Goal: Information Seeking & Learning: Find specific fact

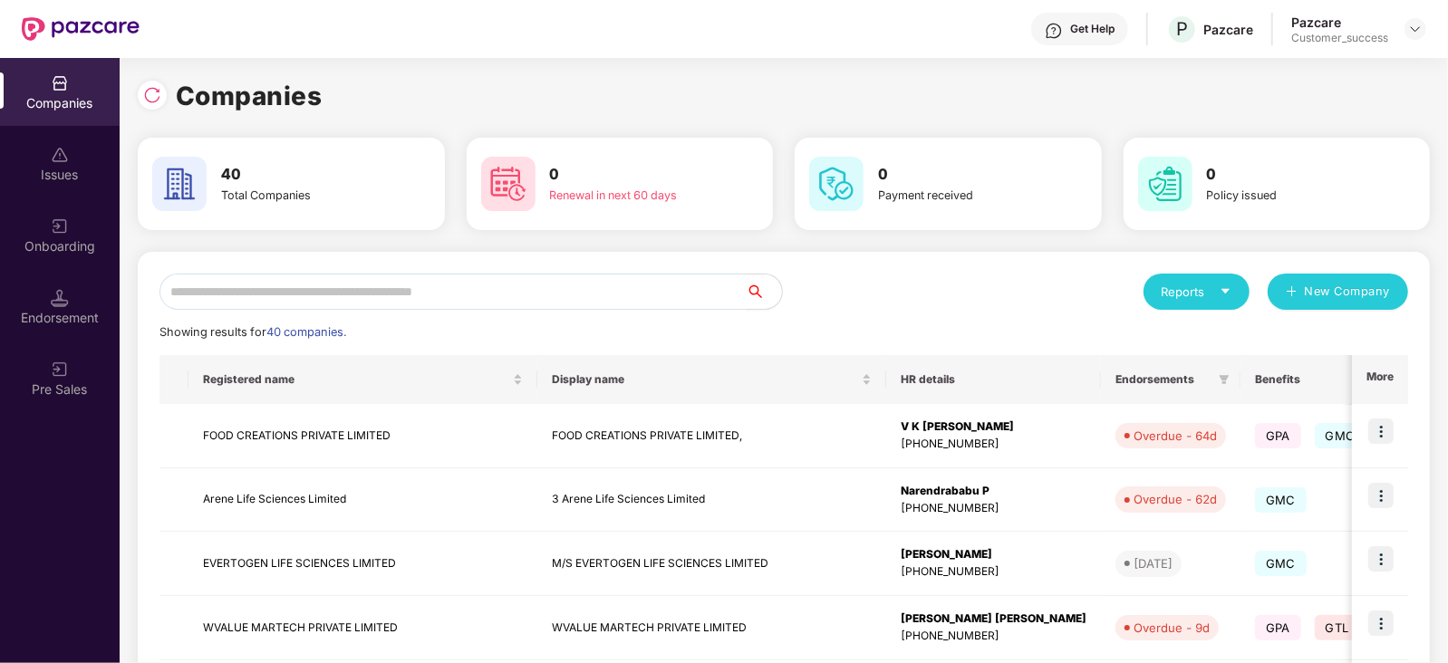
click at [328, 293] on input "text" at bounding box center [452, 292] width 586 height 36
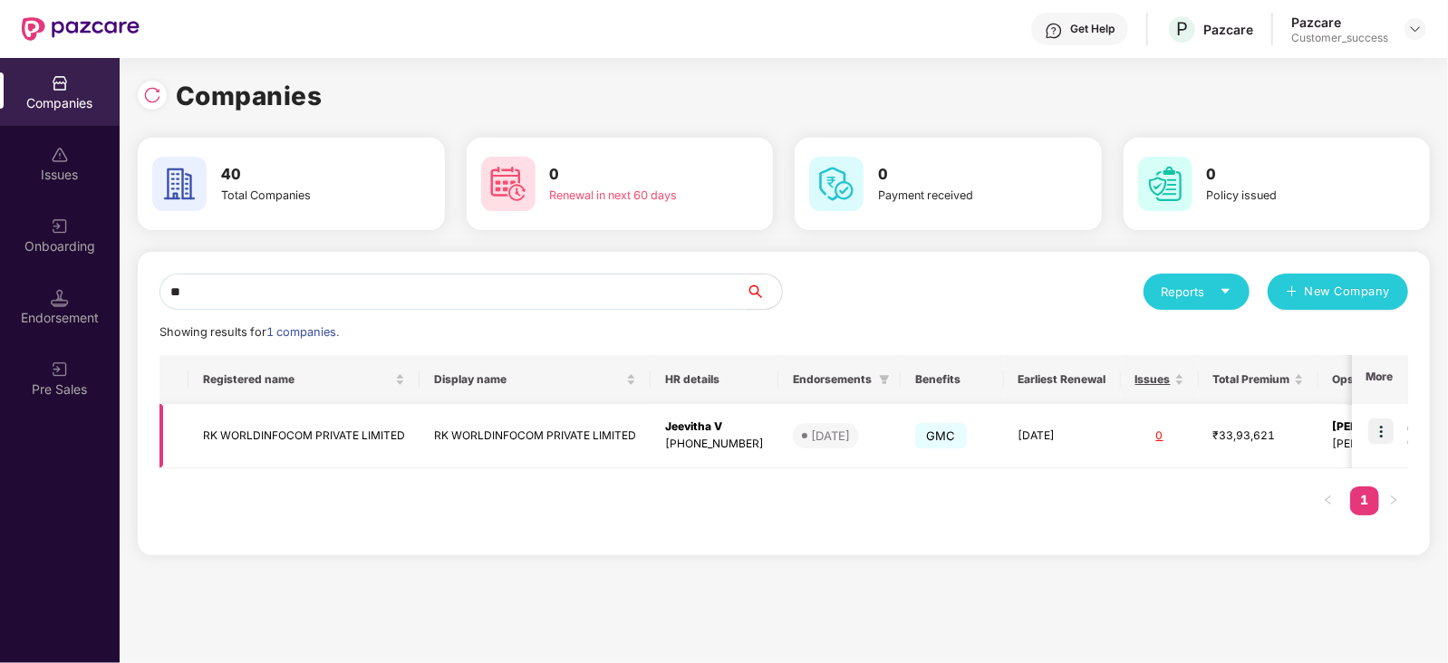
type input "**"
click at [1381, 428] on img at bounding box center [1380, 431] width 25 height 25
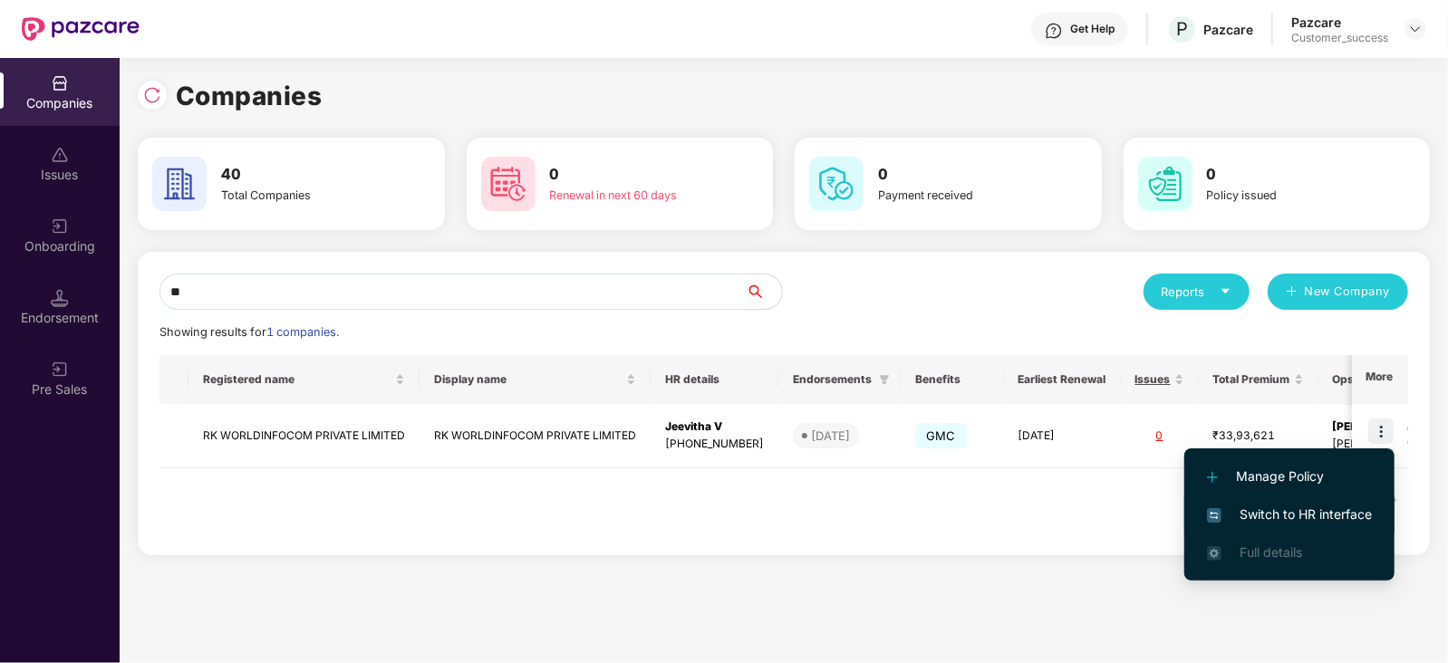
click at [1354, 514] on span "Switch to HR interface" at bounding box center [1289, 515] width 165 height 20
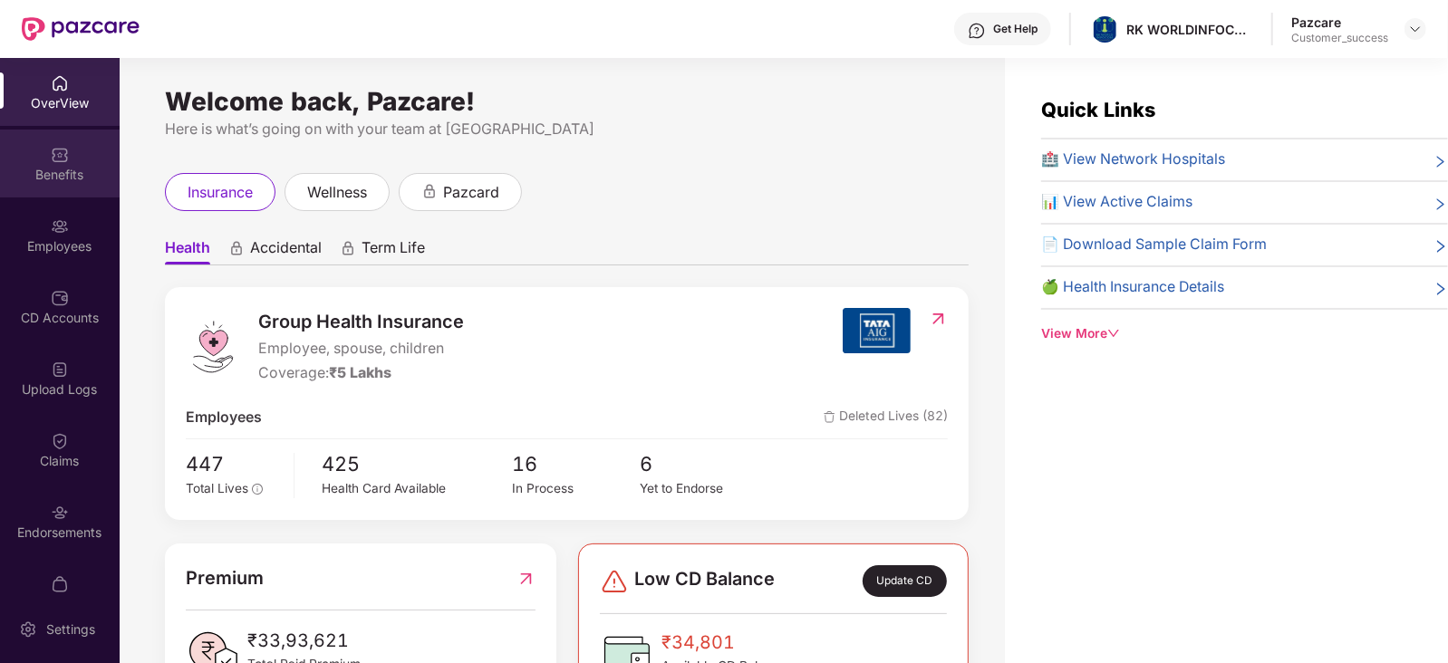
click at [62, 159] on img at bounding box center [60, 155] width 18 height 18
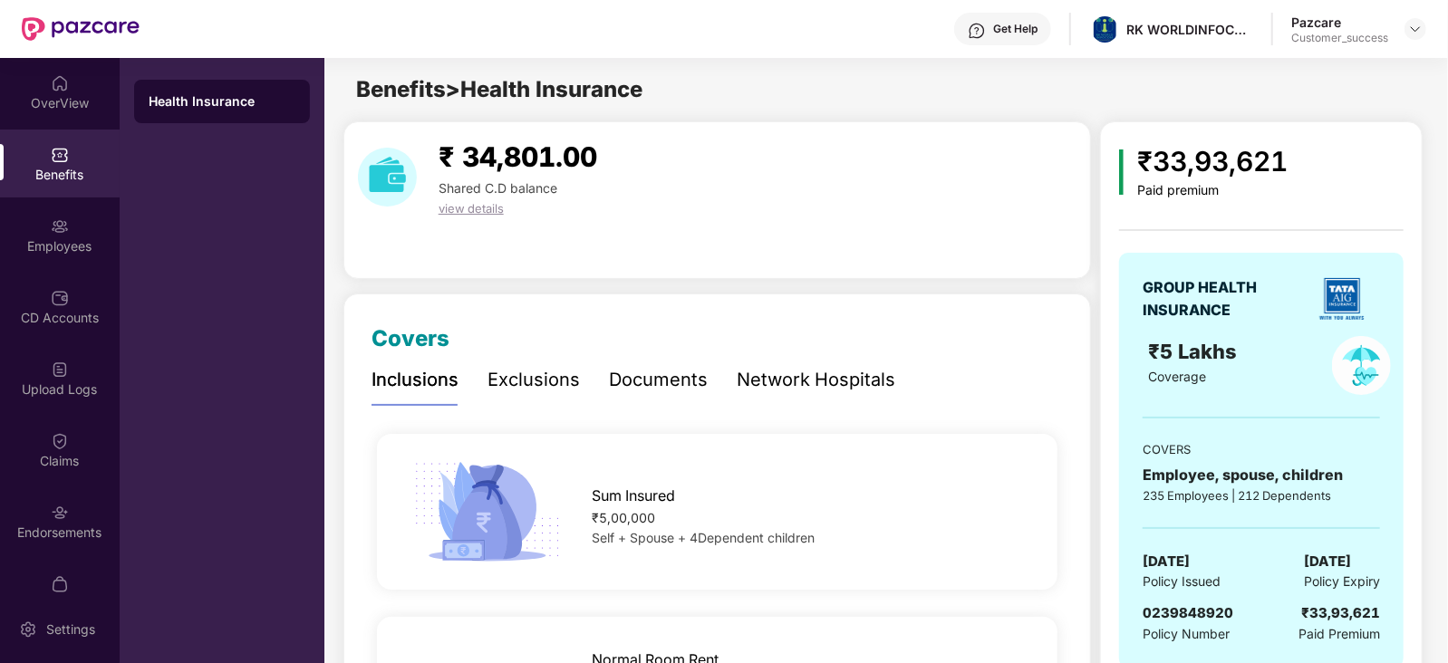
click at [651, 370] on div "Documents" at bounding box center [658, 380] width 99 height 28
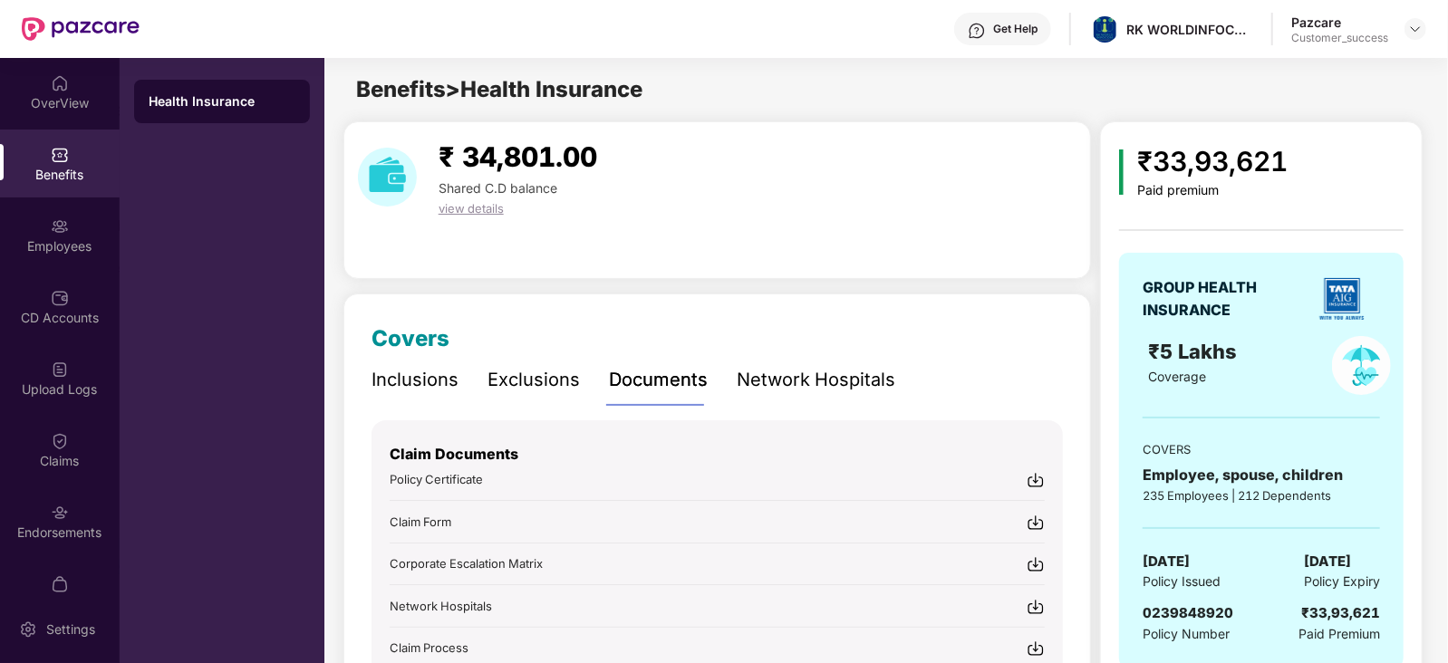
scroll to position [220, 0]
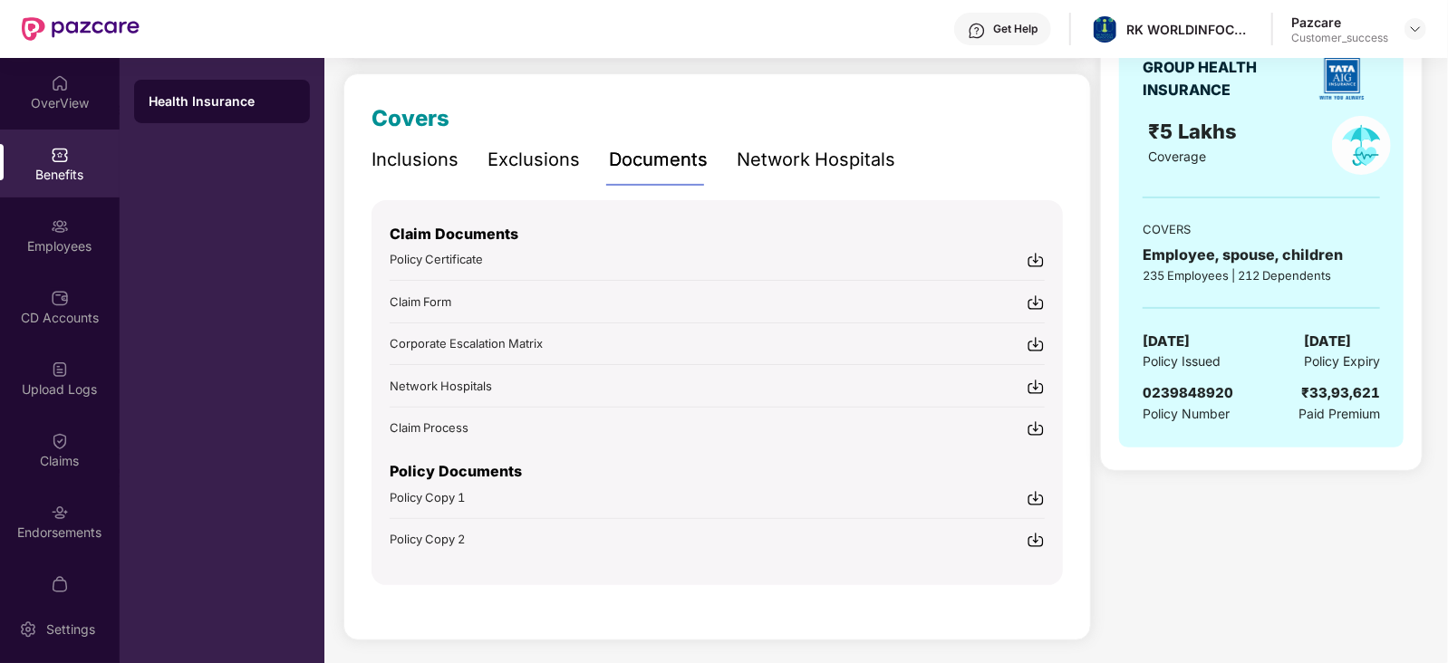
click at [1030, 490] on img at bounding box center [1035, 498] width 18 height 18
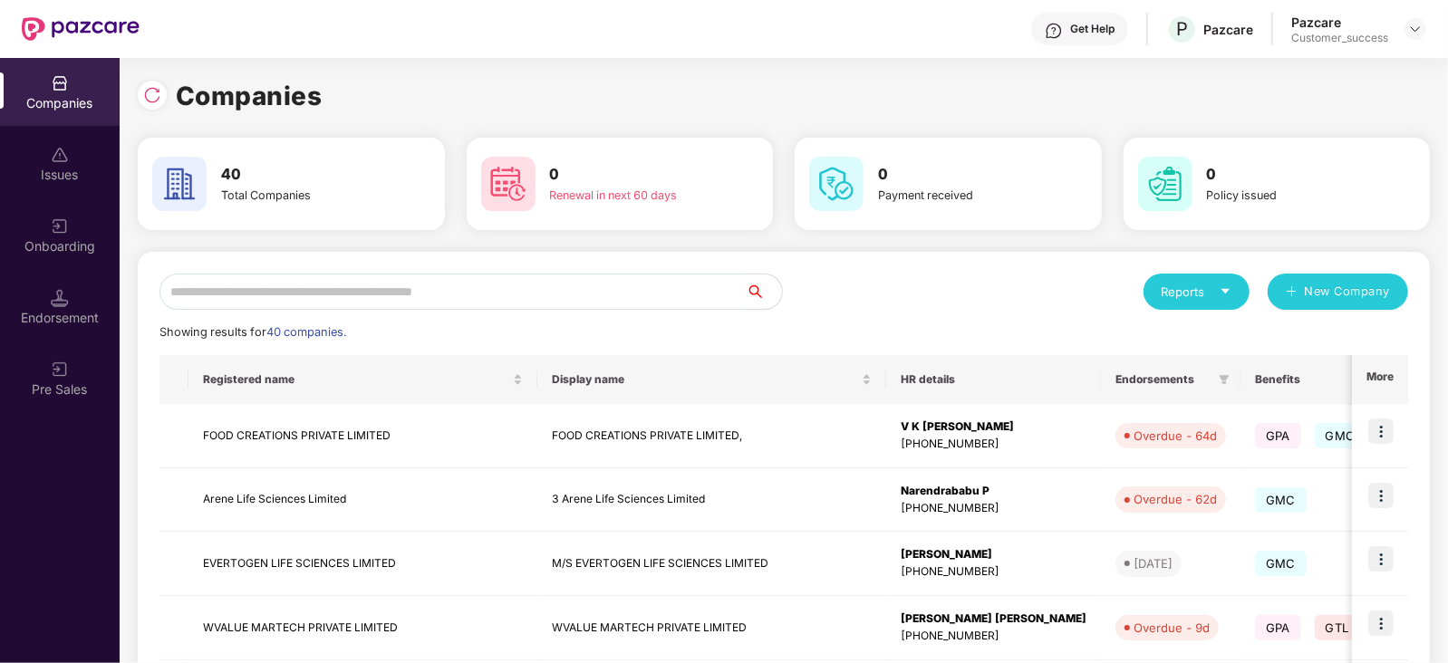
click at [301, 282] on input "text" at bounding box center [452, 292] width 586 height 36
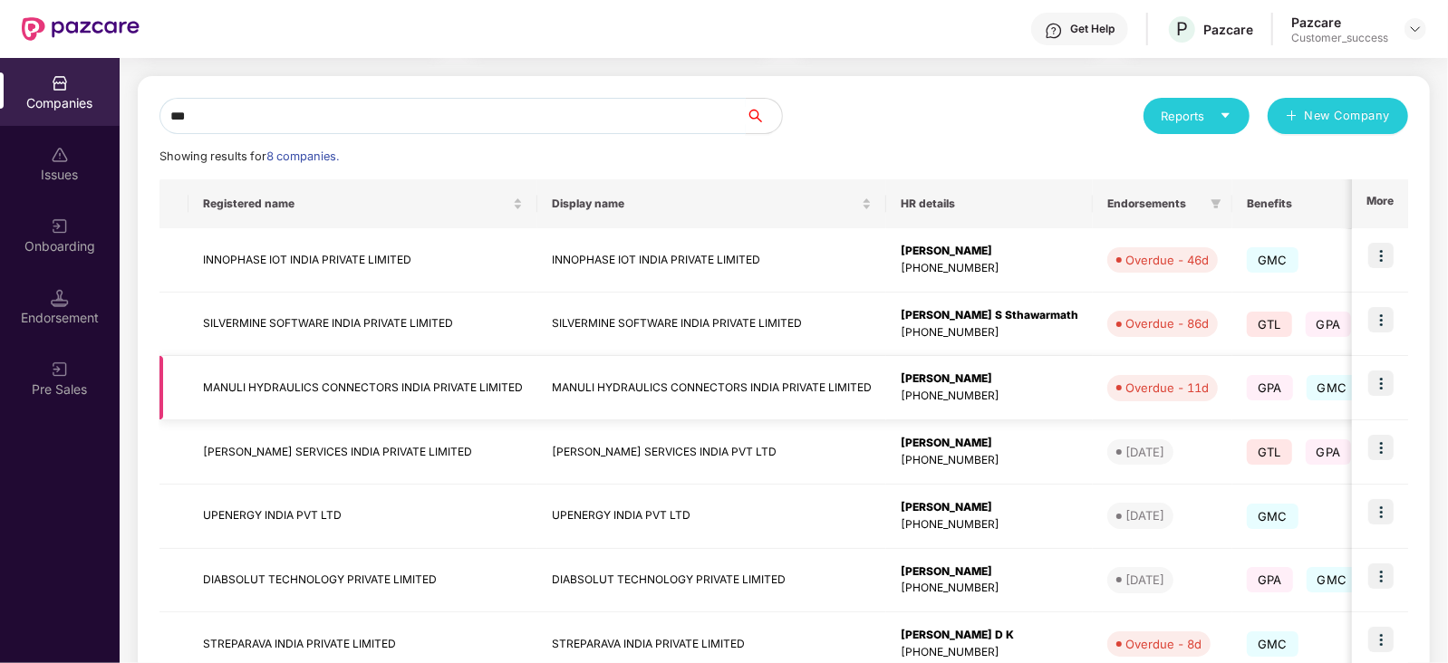
scroll to position [180, 0]
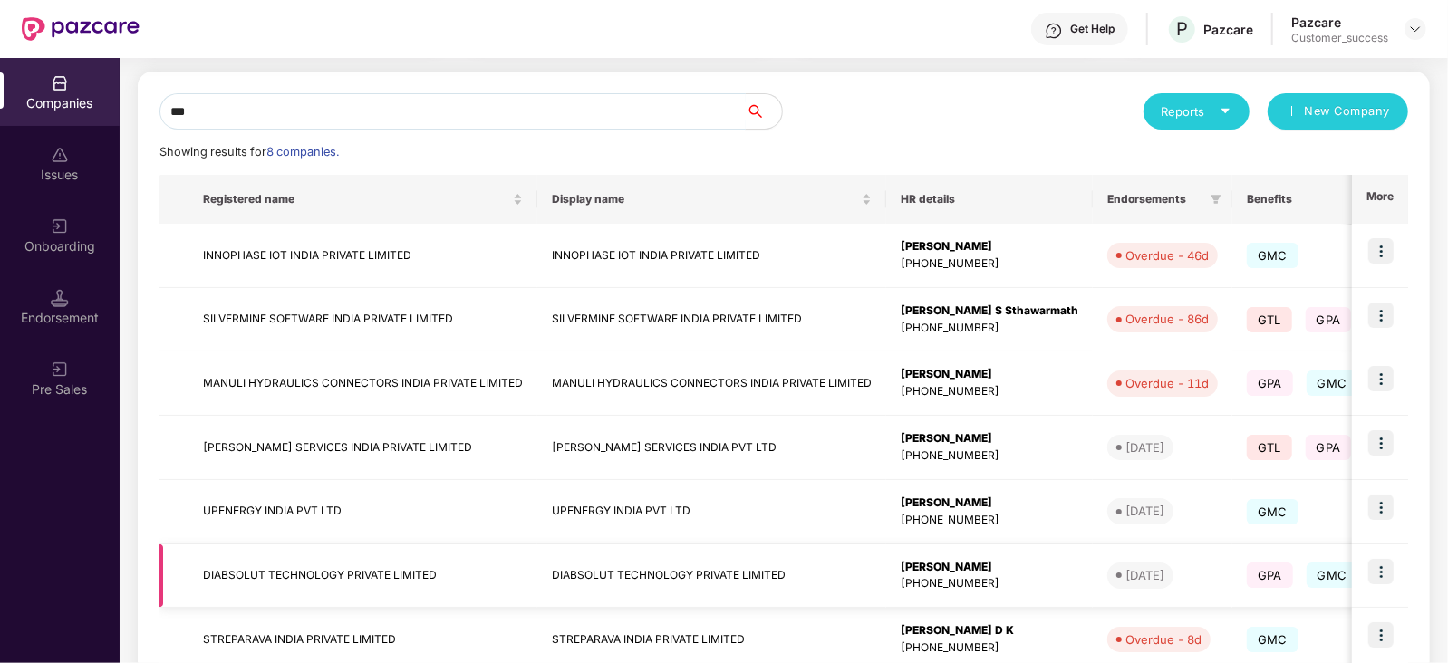
type input "***"
click at [1388, 566] on img at bounding box center [1380, 571] width 25 height 25
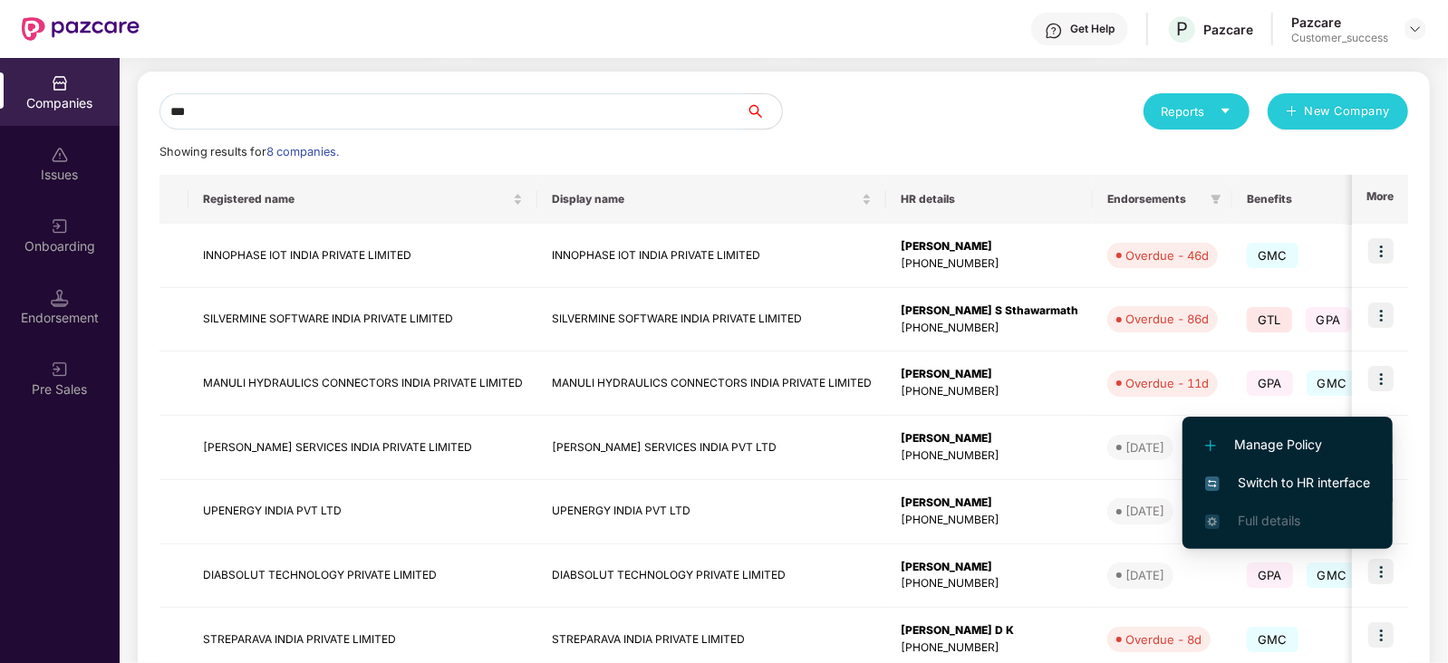
click at [1320, 481] on span "Switch to HR interface" at bounding box center [1287, 483] width 165 height 20
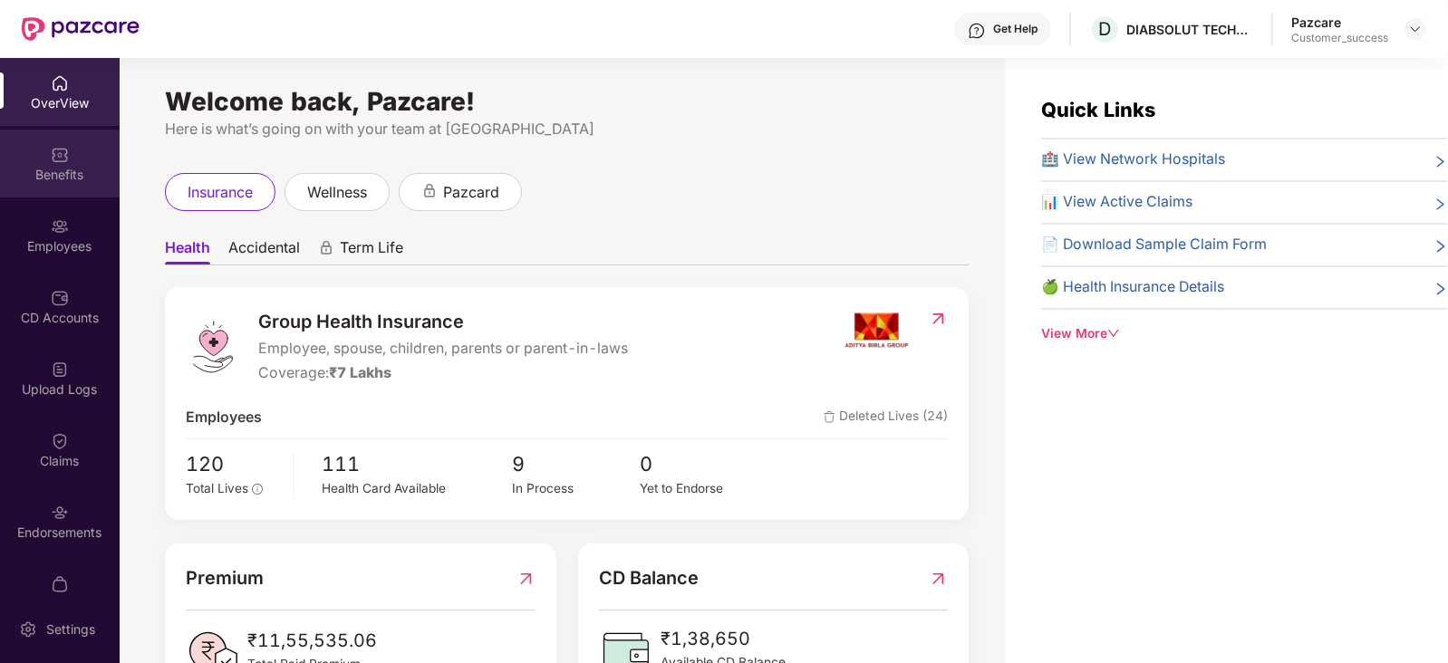
click at [58, 171] on div "Benefits" at bounding box center [60, 175] width 120 height 18
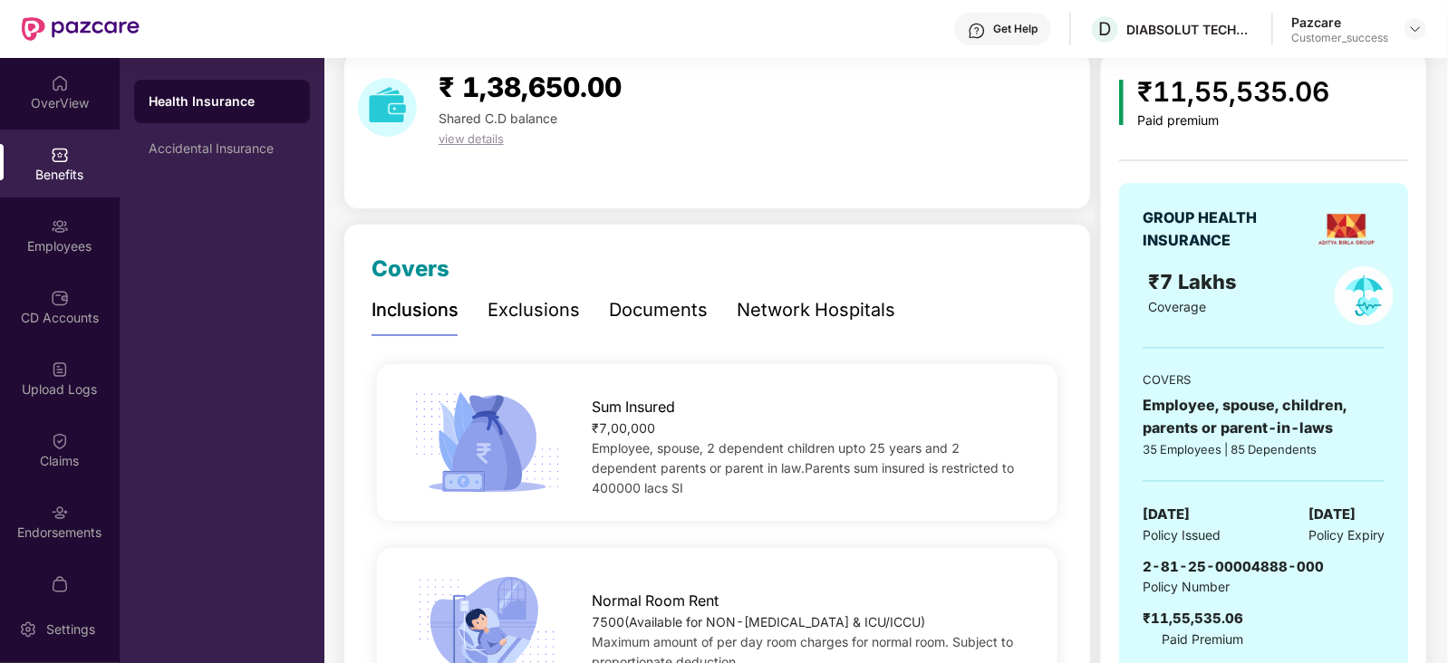
scroll to position [69, 0]
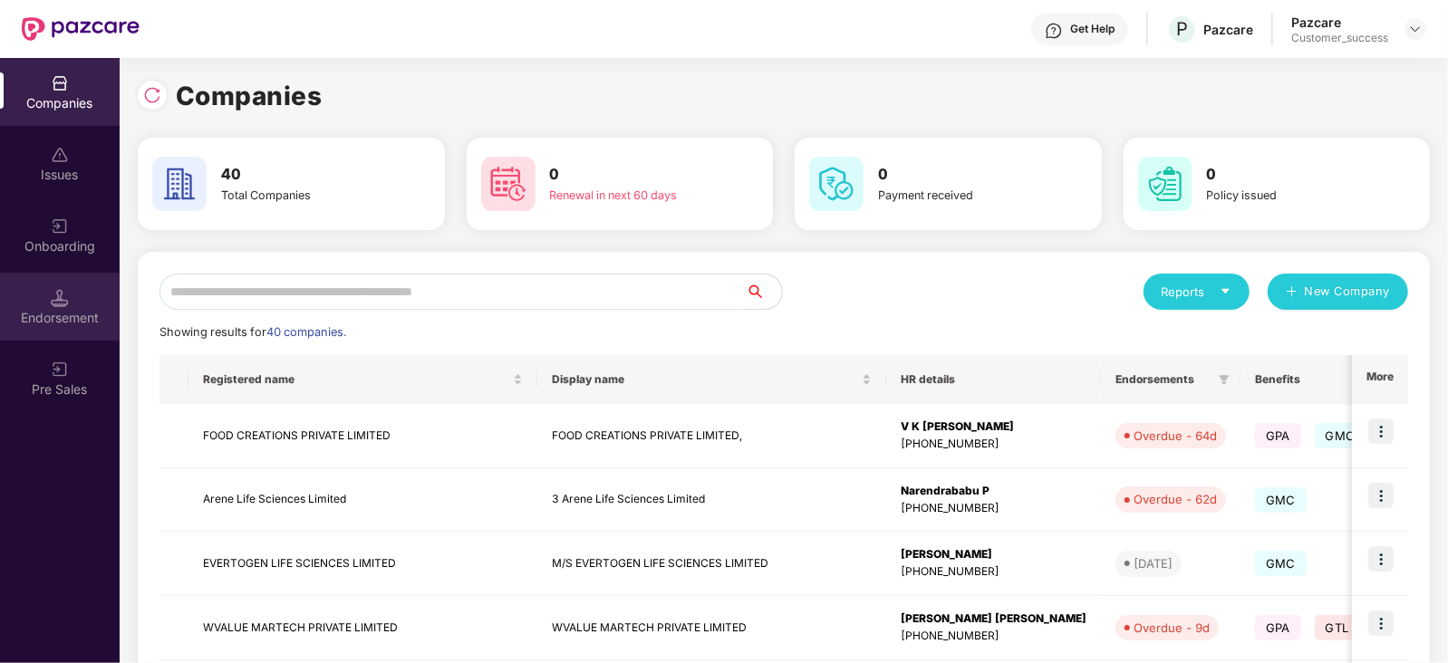
click at [59, 309] on div "Endorsement" at bounding box center [60, 318] width 120 height 18
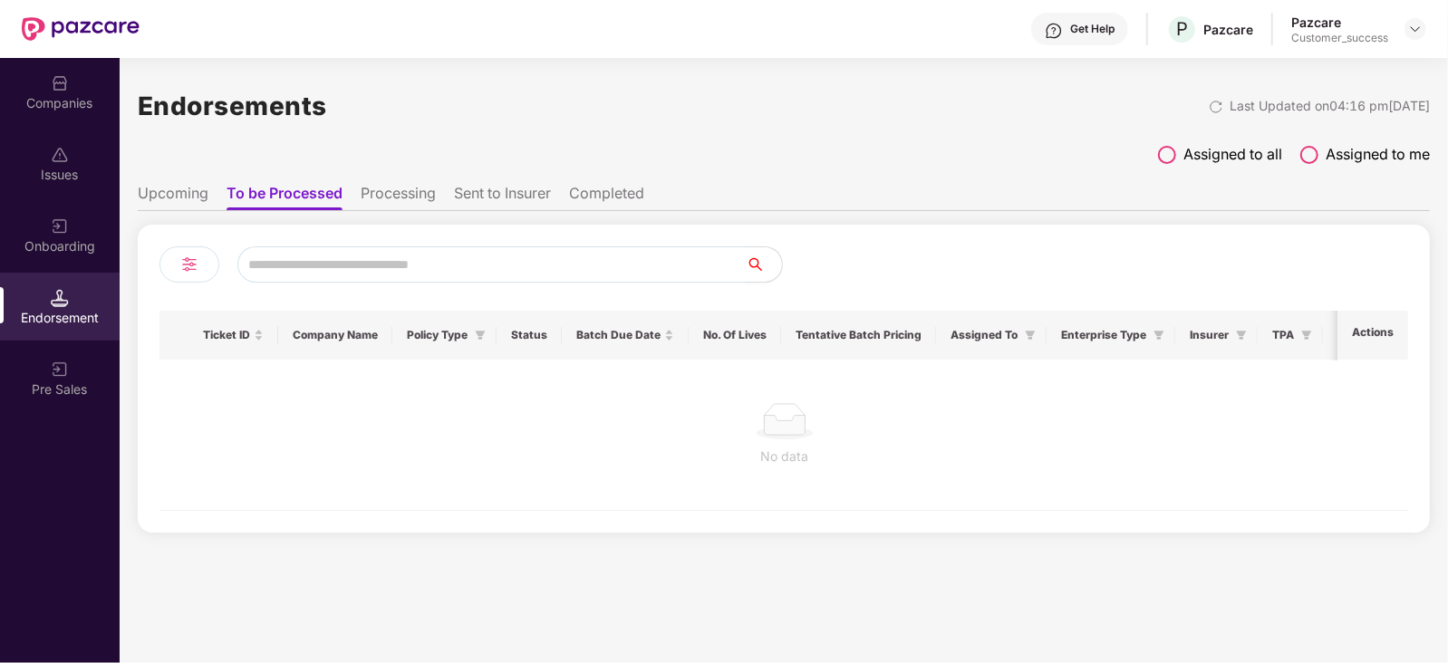
click at [59, 309] on div "Endorsement" at bounding box center [60, 318] width 120 height 18
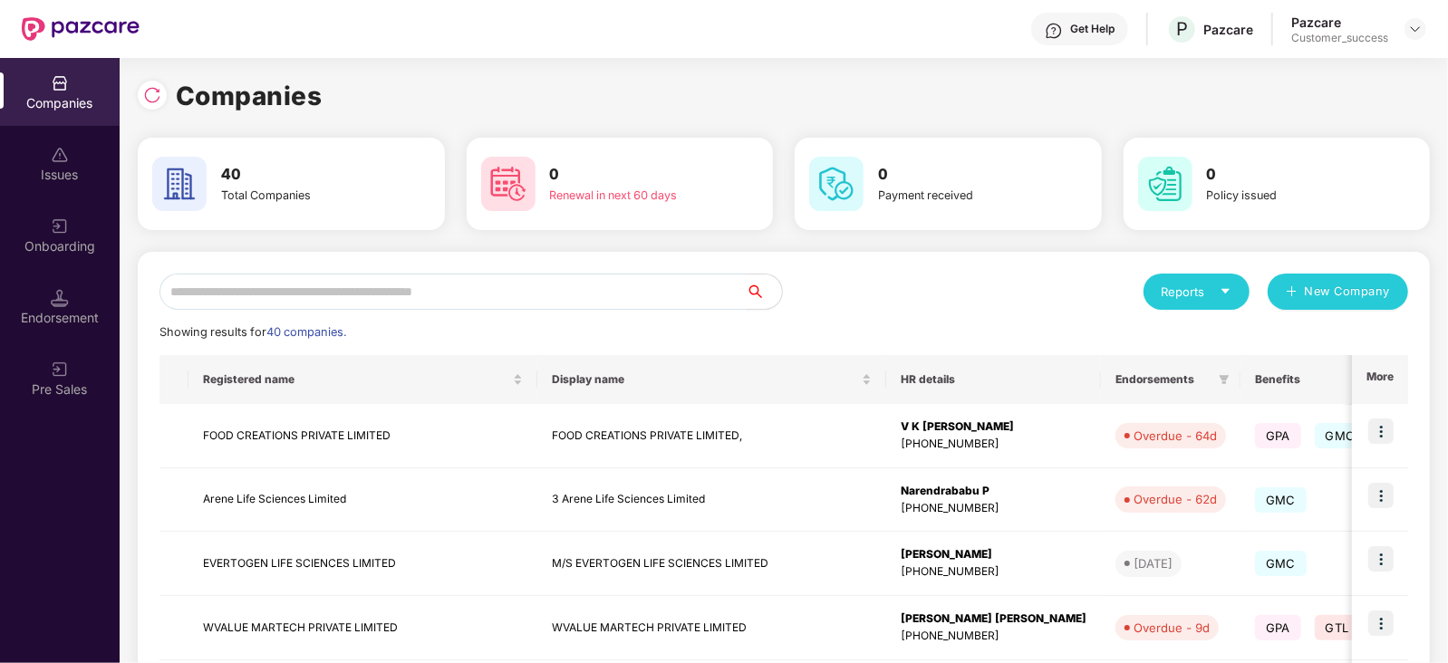
click at [263, 296] on input "text" at bounding box center [452, 292] width 586 height 36
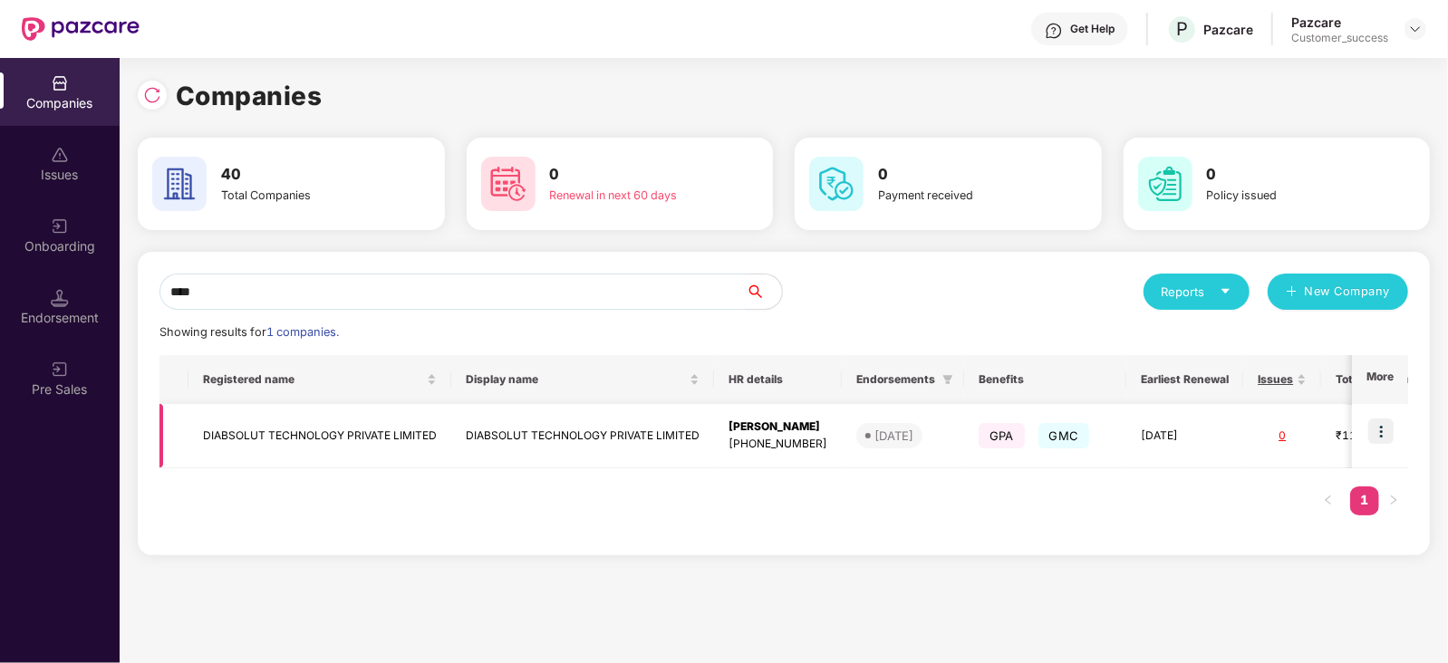
type input "****"
click at [1384, 429] on img at bounding box center [1380, 431] width 25 height 25
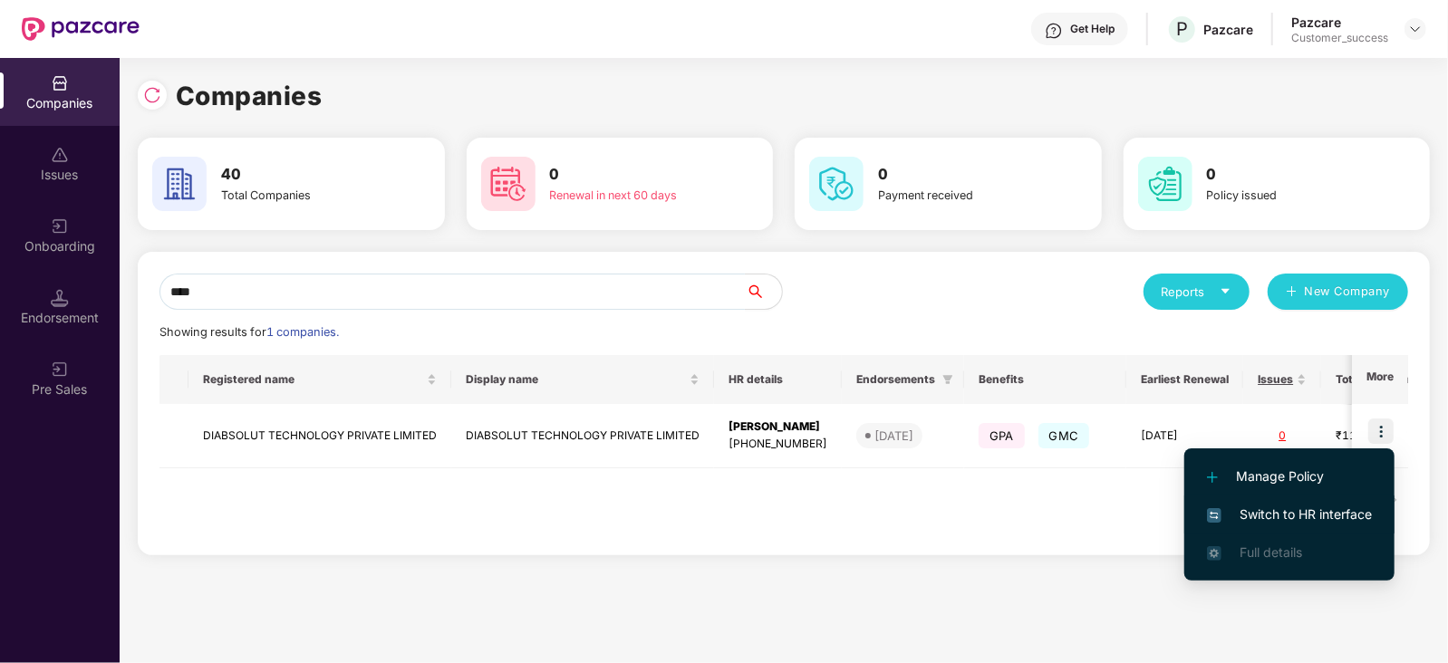
click at [1348, 505] on span "Switch to HR interface" at bounding box center [1289, 515] width 165 height 20
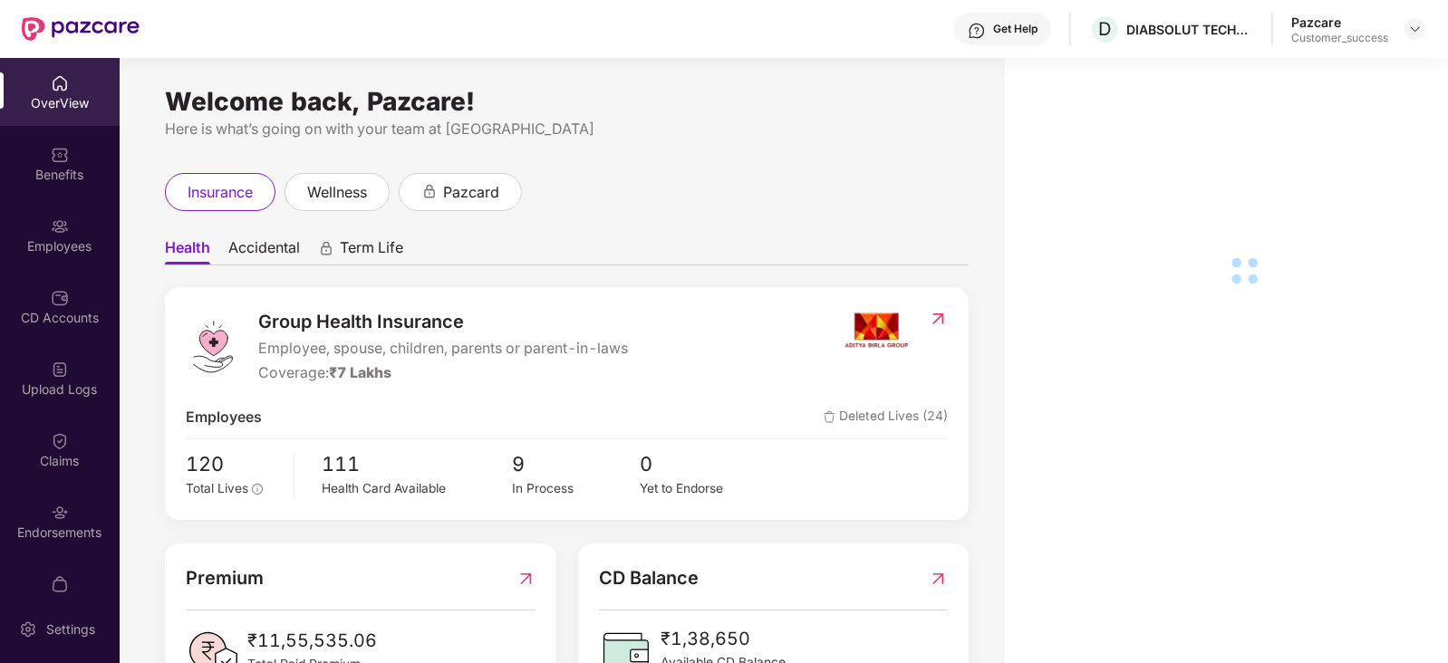
click at [58, 174] on div "Benefits" at bounding box center [60, 175] width 120 height 18
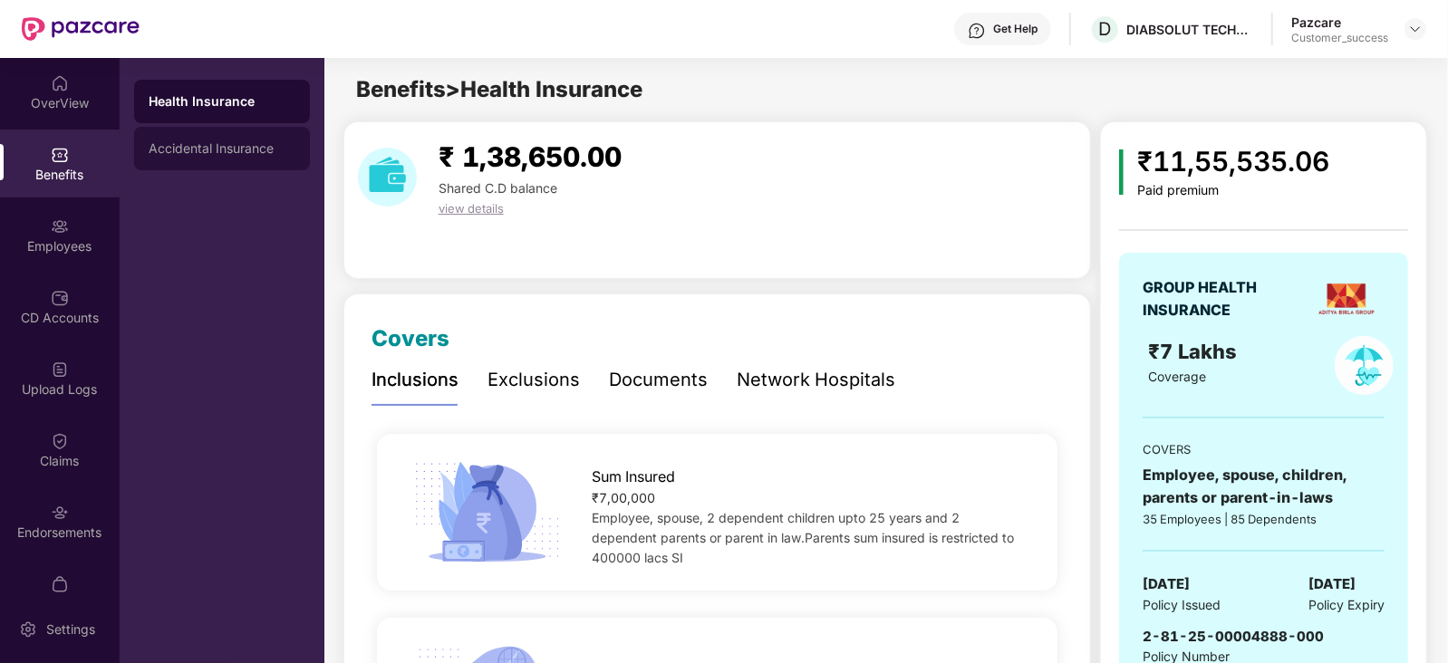
click at [177, 142] on div "Accidental Insurance" at bounding box center [222, 148] width 147 height 14
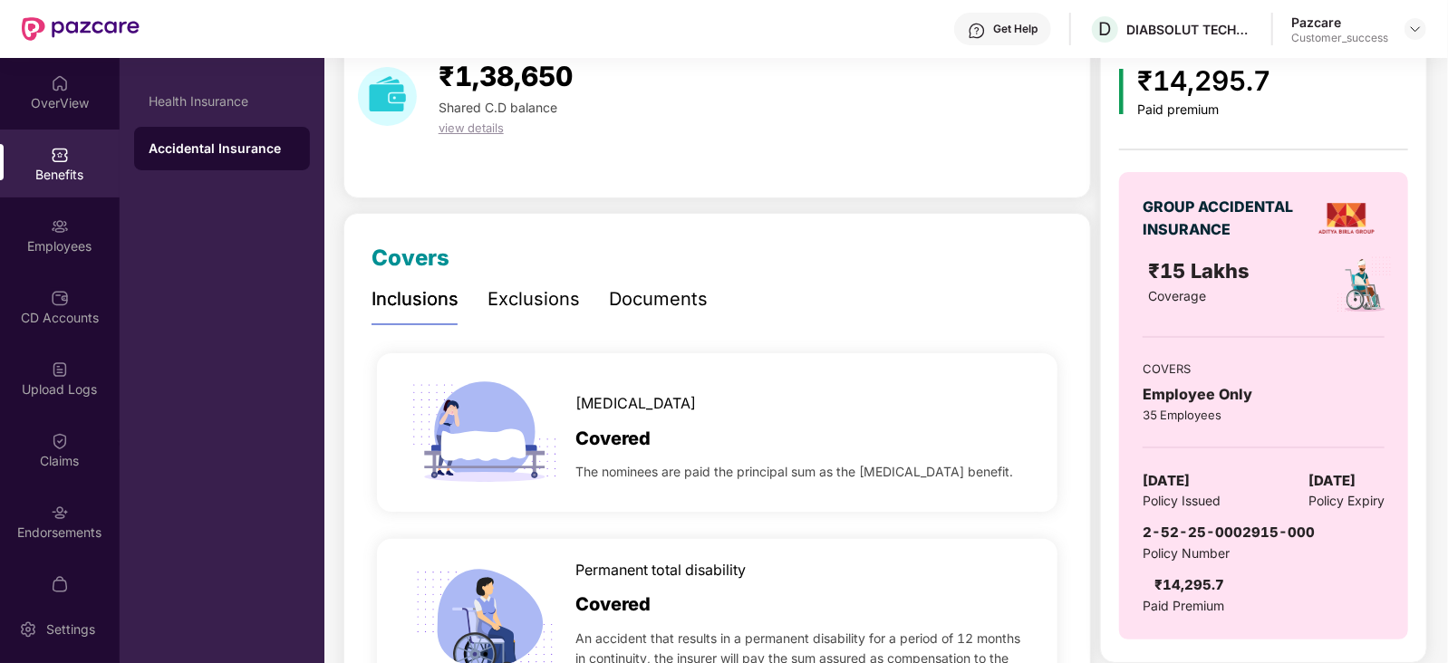
scroll to position [83, 0]
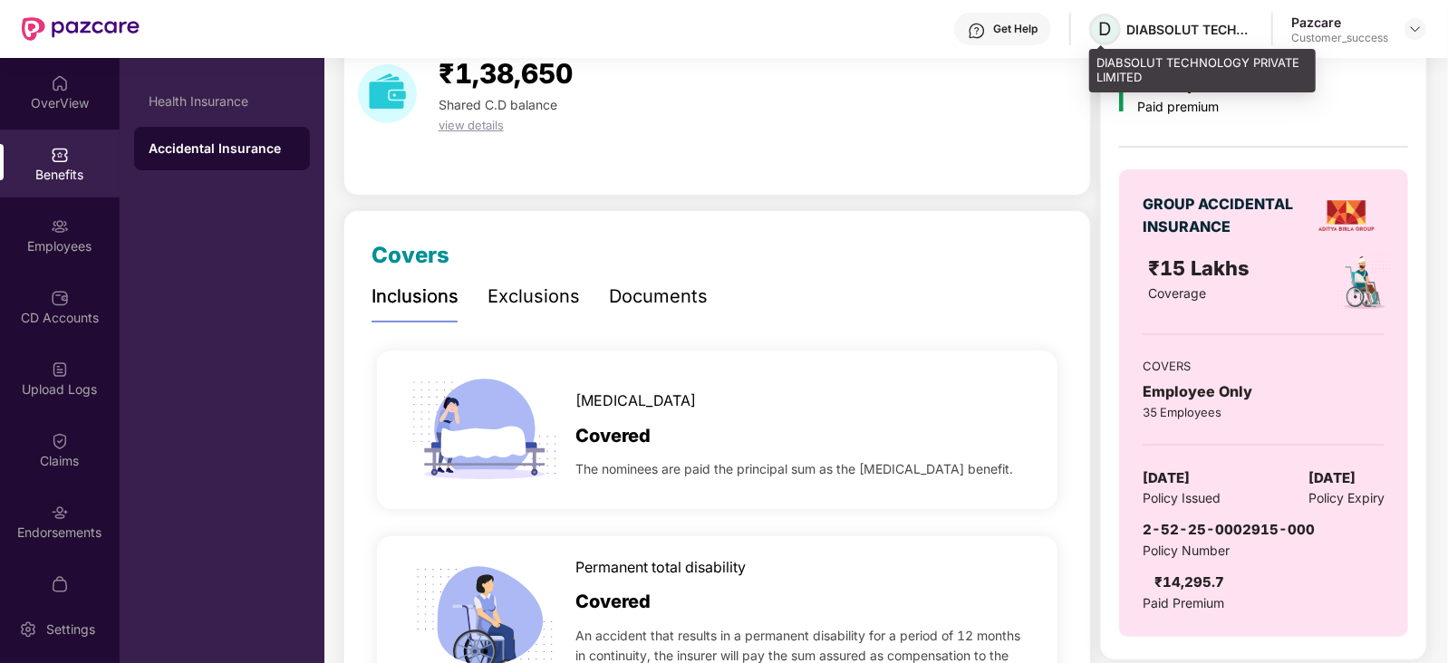
click at [1108, 24] on span "D" at bounding box center [1105, 29] width 13 height 22
drag, startPoint x: 1108, startPoint y: 24, endPoint x: 1094, endPoint y: 19, distance: 14.6
click at [1094, 19] on span "D" at bounding box center [1105, 30] width 32 height 32
click at [1107, 34] on span "D" at bounding box center [1105, 29] width 13 height 22
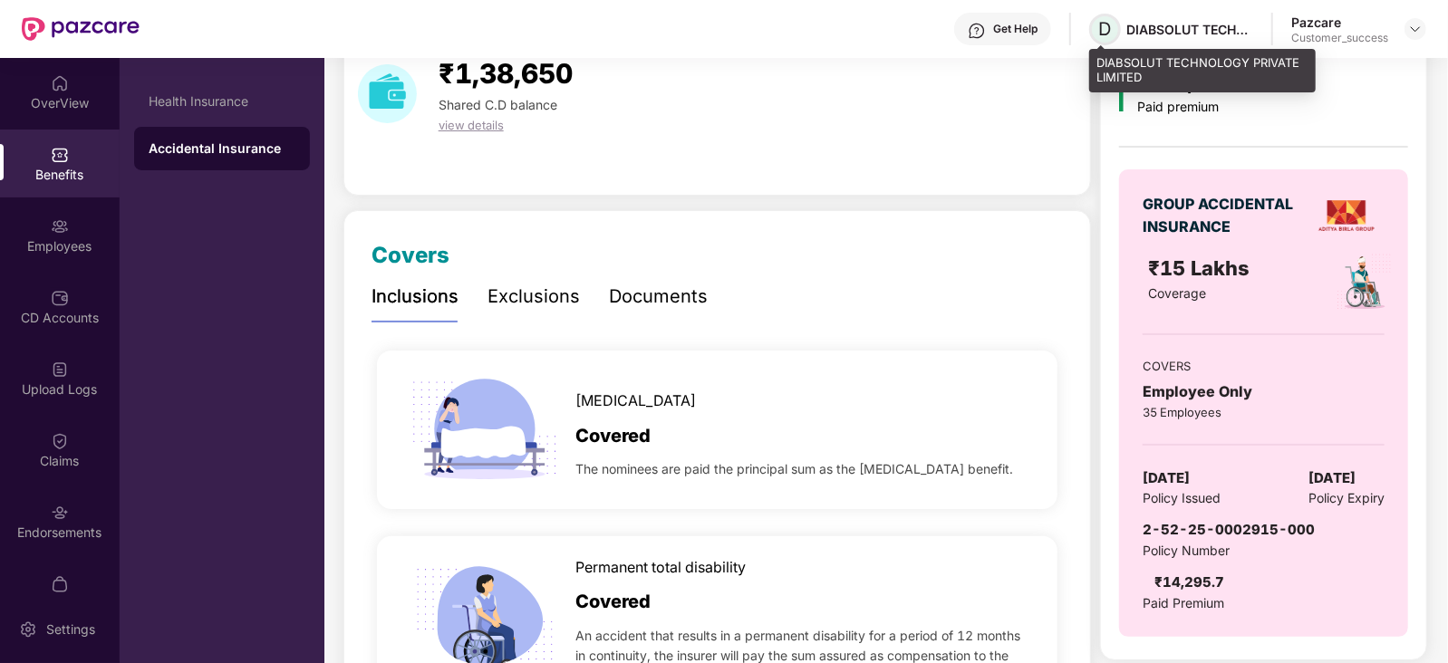
click at [1107, 34] on span "D" at bounding box center [1105, 29] width 13 height 22
drag, startPoint x: 1102, startPoint y: 56, endPoint x: 1146, endPoint y: 82, distance: 51.1
click at [1146, 82] on div "DIABSOLUT TECHNOLOGY PRIVATE LIMITED" at bounding box center [1202, 70] width 226 height 43
copy div "IABSOLUT TECHNOLOGY PRIVATE LIMITED"
